Goal: Transaction & Acquisition: Purchase product/service

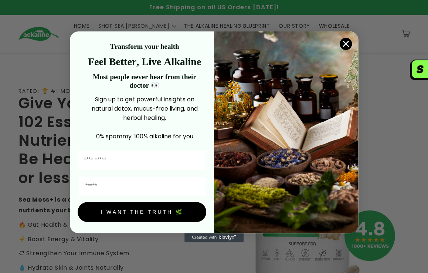
click at [342, 43] on circle "Close dialog" at bounding box center [346, 43] width 12 height 12
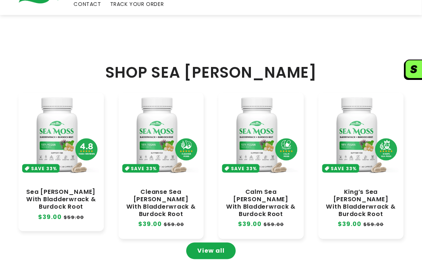
scroll to position [333, 0]
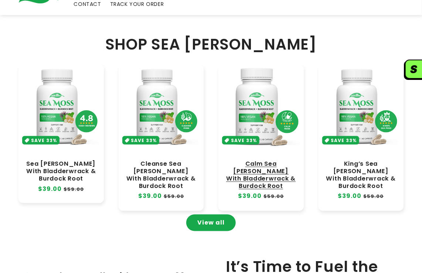
click at [252, 160] on link "Calm Sea [PERSON_NAME] With Bladderwrack & Burdock Root" at bounding box center [261, 175] width 71 height 30
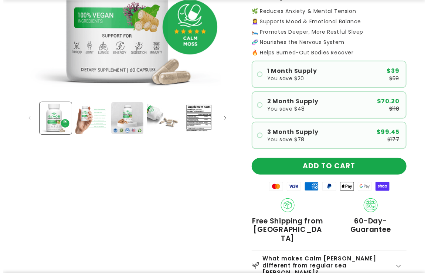
scroll to position [185, 0]
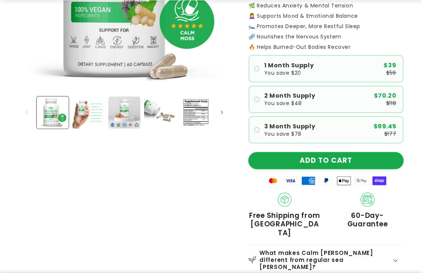
click at [318, 152] on button "ADD TO CART" at bounding box center [326, 160] width 155 height 17
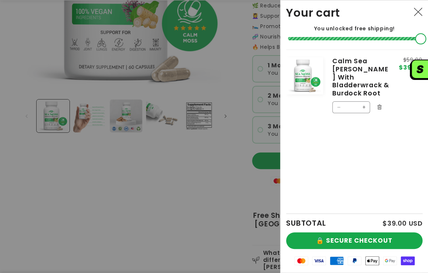
click at [362, 101] on button "Increase quantity for Calm Sea [PERSON_NAME] With Bladderwrack &amp; Burdock Ro…" at bounding box center [364, 107] width 12 height 12
type input "*"
click at [362, 98] on form "Product image Product Total Quantity Calm Sea [PERSON_NAME] With Bladderwrack &…" at bounding box center [354, 86] width 136 height 72
click at [364, 127] on button "Increase quantity for Calm Sea [PERSON_NAME] With Bladderwrack &amp; Burdock Ro…" at bounding box center [364, 133] width 12 height 12
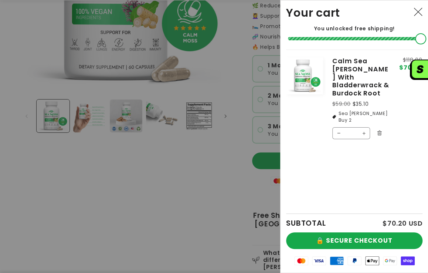
type input "*"
click at [364, 119] on form "Product image Product Total Quantity Calm Sea [PERSON_NAME] With Bladderwrack &…" at bounding box center [354, 99] width 136 height 99
click at [364, 127] on button "Increase quantity for Calm Sea [PERSON_NAME] With Bladderwrack &amp; Burdock Ro…" at bounding box center [364, 133] width 12 height 12
type input "*"
click at [364, 119] on form "Product image Product Total Quantity Calm Sea [PERSON_NAME] With Bladderwrack &…" at bounding box center [354, 99] width 136 height 99
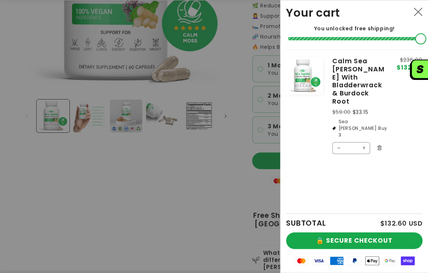
click at [364, 142] on button "Increase quantity for Calm Sea [PERSON_NAME] With Bladderwrack &amp; Burdock Ro…" at bounding box center [364, 148] width 12 height 12
type input "*"
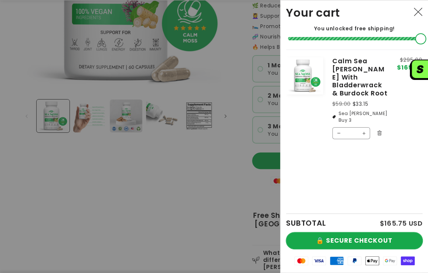
click at [363, 237] on button "🔒 SECURE CHECKOUT" at bounding box center [354, 240] width 136 height 17
